Goal: Task Accomplishment & Management: Manage account settings

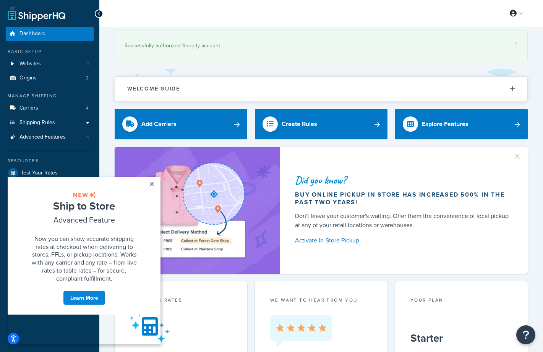
click at [151, 183] on link "×" at bounding box center [151, 184] width 13 height 14
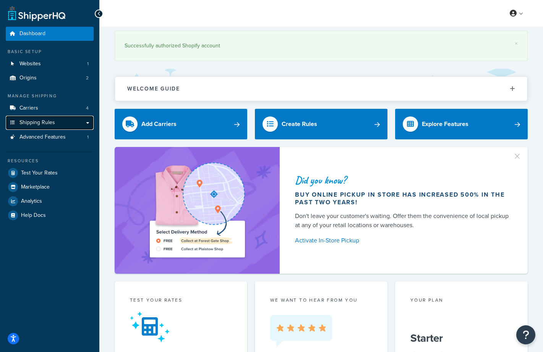
click at [14, 123] on icon at bounding box center [13, 122] width 8 height 5
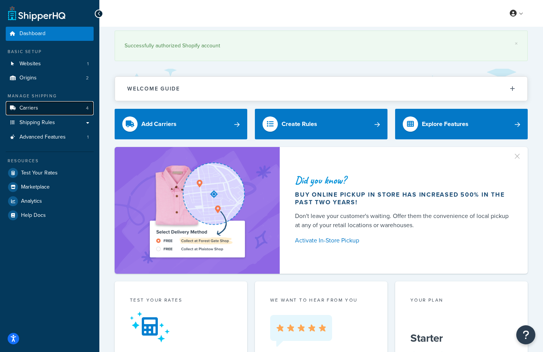
click at [32, 110] on span "Carriers" at bounding box center [28, 108] width 19 height 6
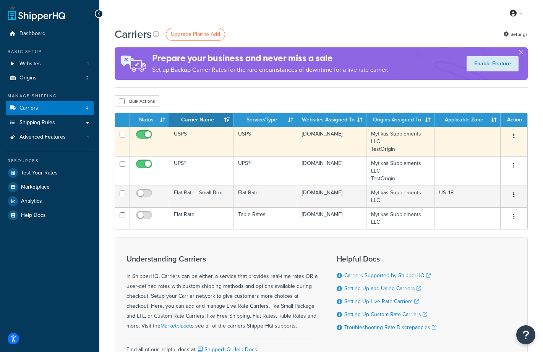
click at [515, 135] on button "button" at bounding box center [514, 136] width 11 height 12
click at [471, 153] on link "Edit" at bounding box center [483, 152] width 60 height 16
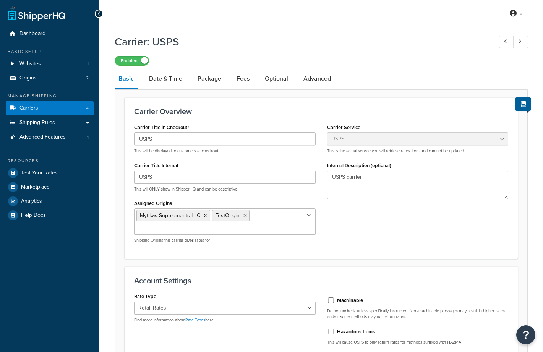
select select "usps"
click at [45, 128] on link "Shipping Rules" at bounding box center [50, 123] width 88 height 14
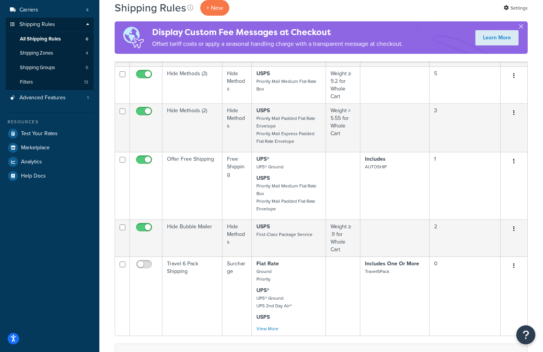
scroll to position [101, 0]
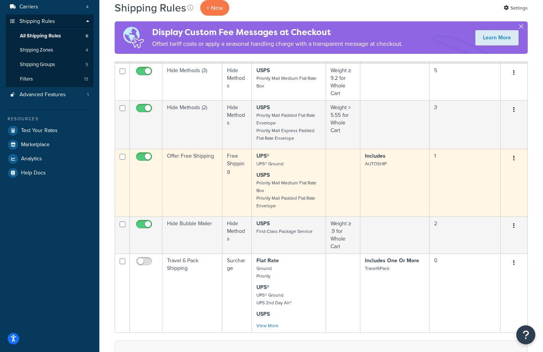
click at [515, 157] on button "button" at bounding box center [514, 158] width 11 height 12
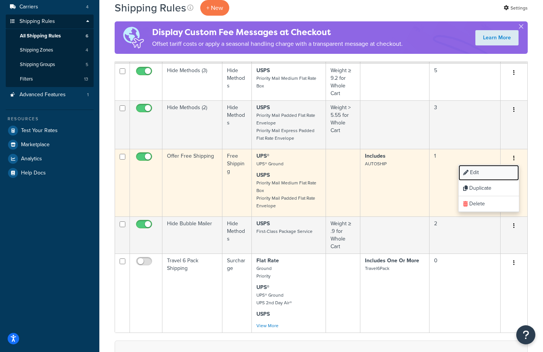
click at [484, 174] on link "Edit" at bounding box center [489, 173] width 60 height 16
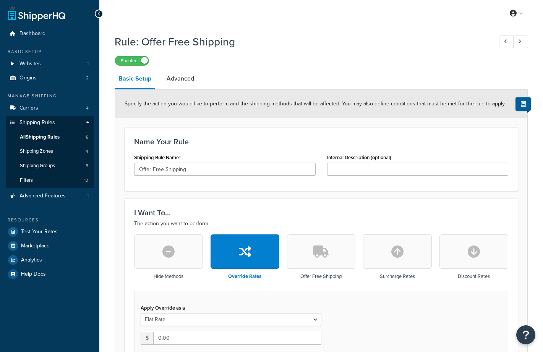
select select "ITEM"
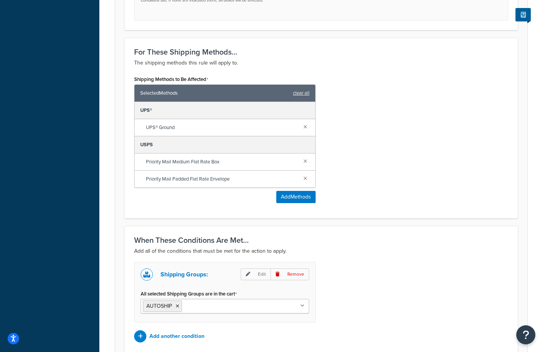
scroll to position [450, 0]
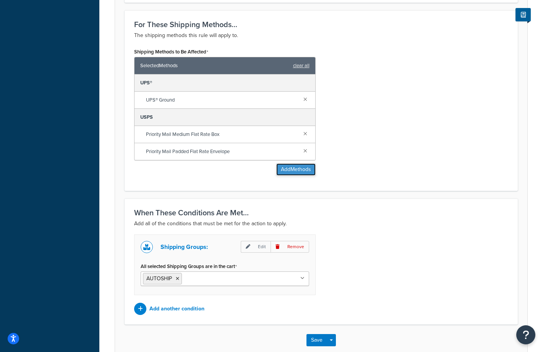
click at [303, 174] on button "Add Methods" at bounding box center [295, 170] width 39 height 12
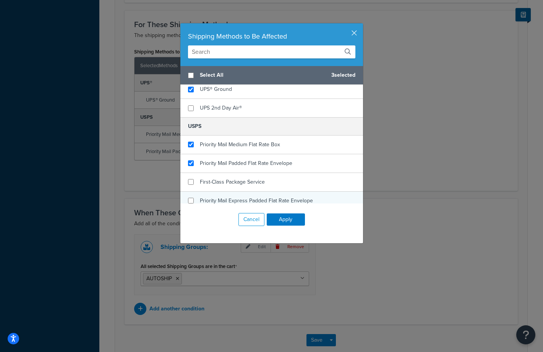
scroll to position [139, 0]
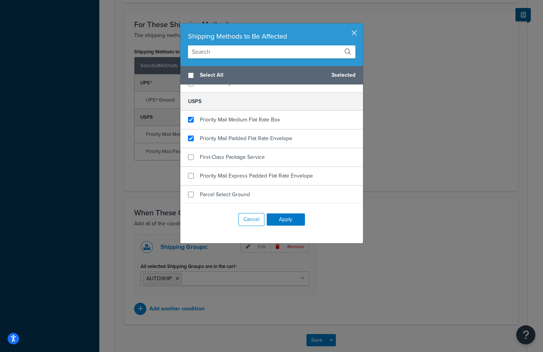
click at [361, 25] on button "button" at bounding box center [362, 24] width 2 height 2
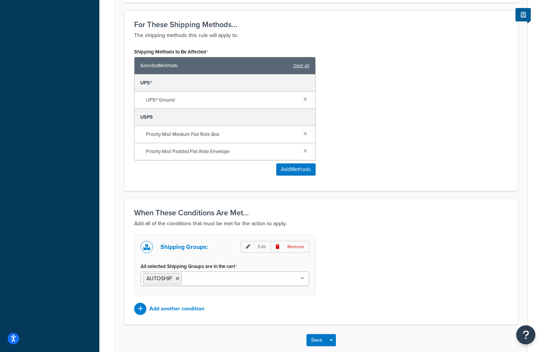
scroll to position [0, 0]
